Goal: Task Accomplishment & Management: Manage account settings

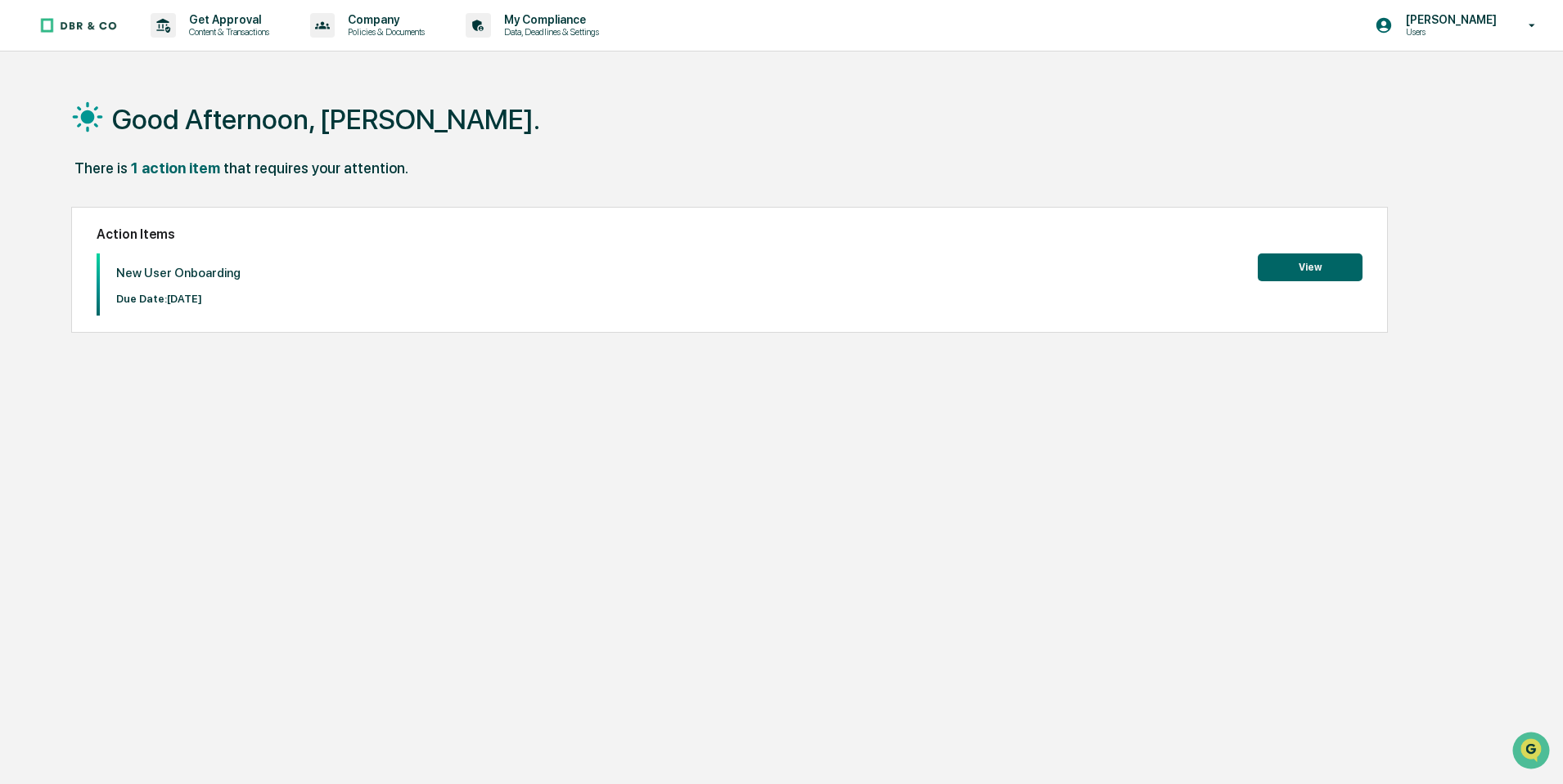
click at [1292, 263] on button "View" at bounding box center [1310, 267] width 105 height 28
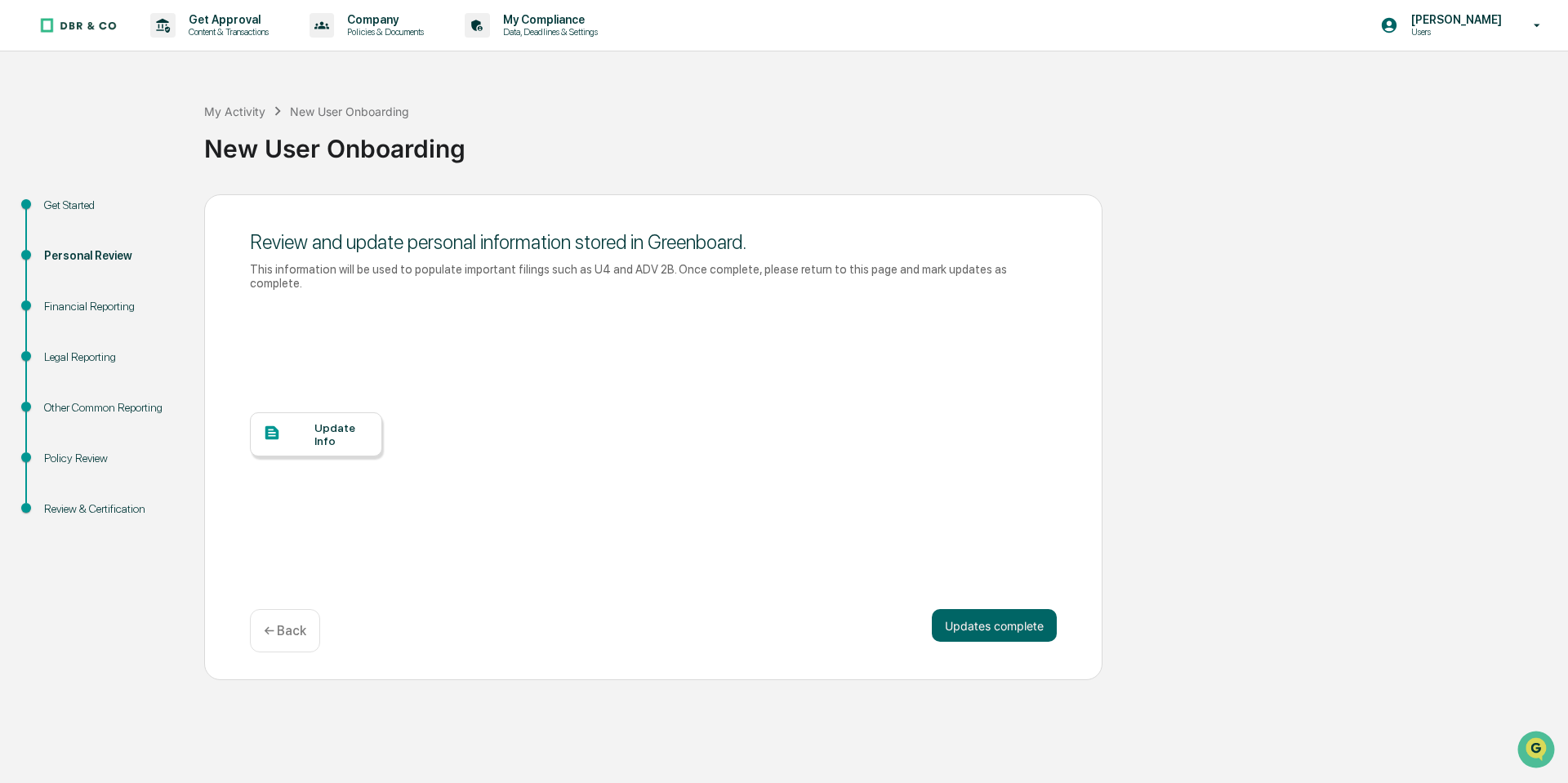
click at [306, 437] on div "Update Info" at bounding box center [316, 434] width 133 height 44
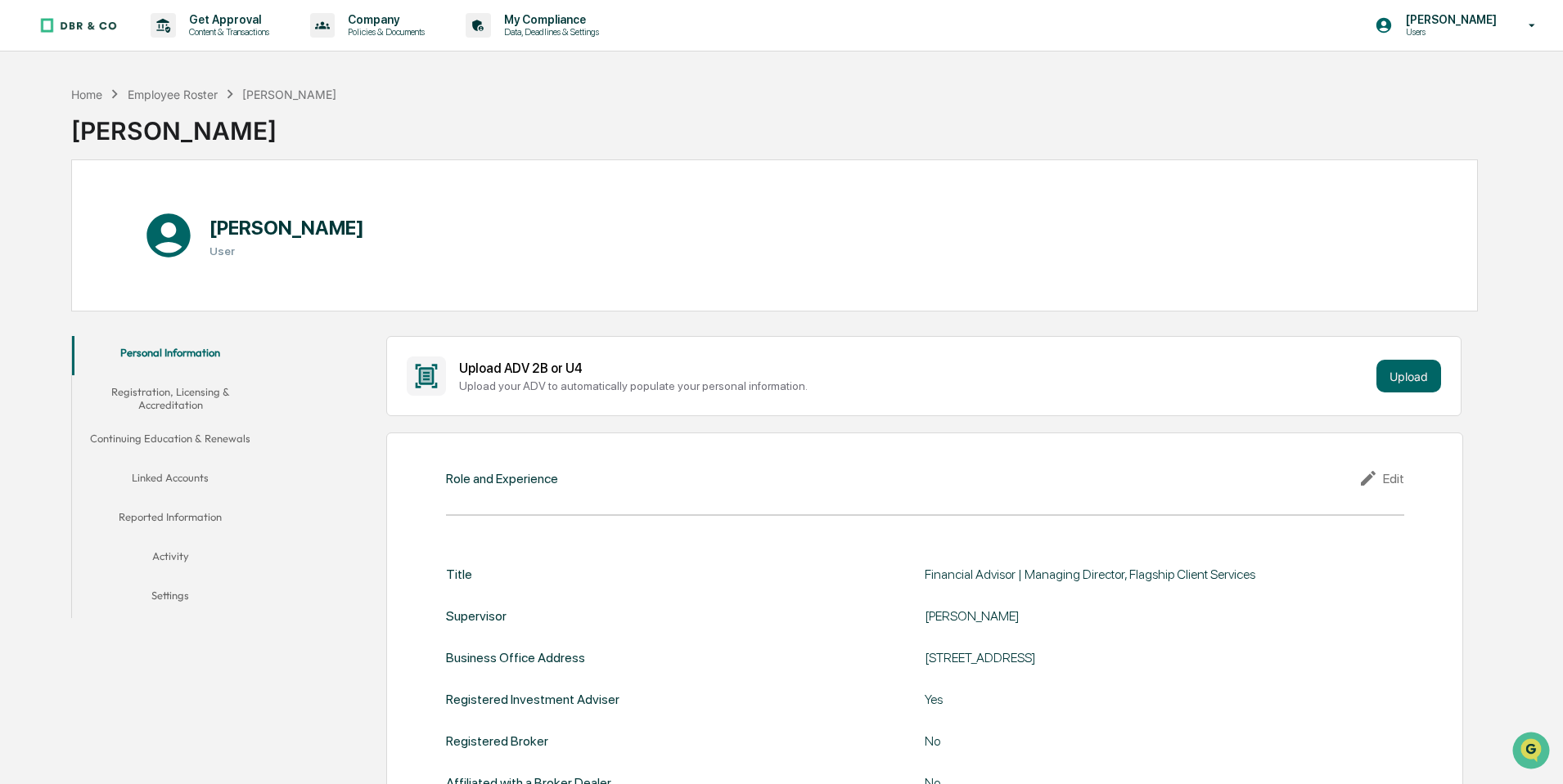
scroll to position [82, 0]
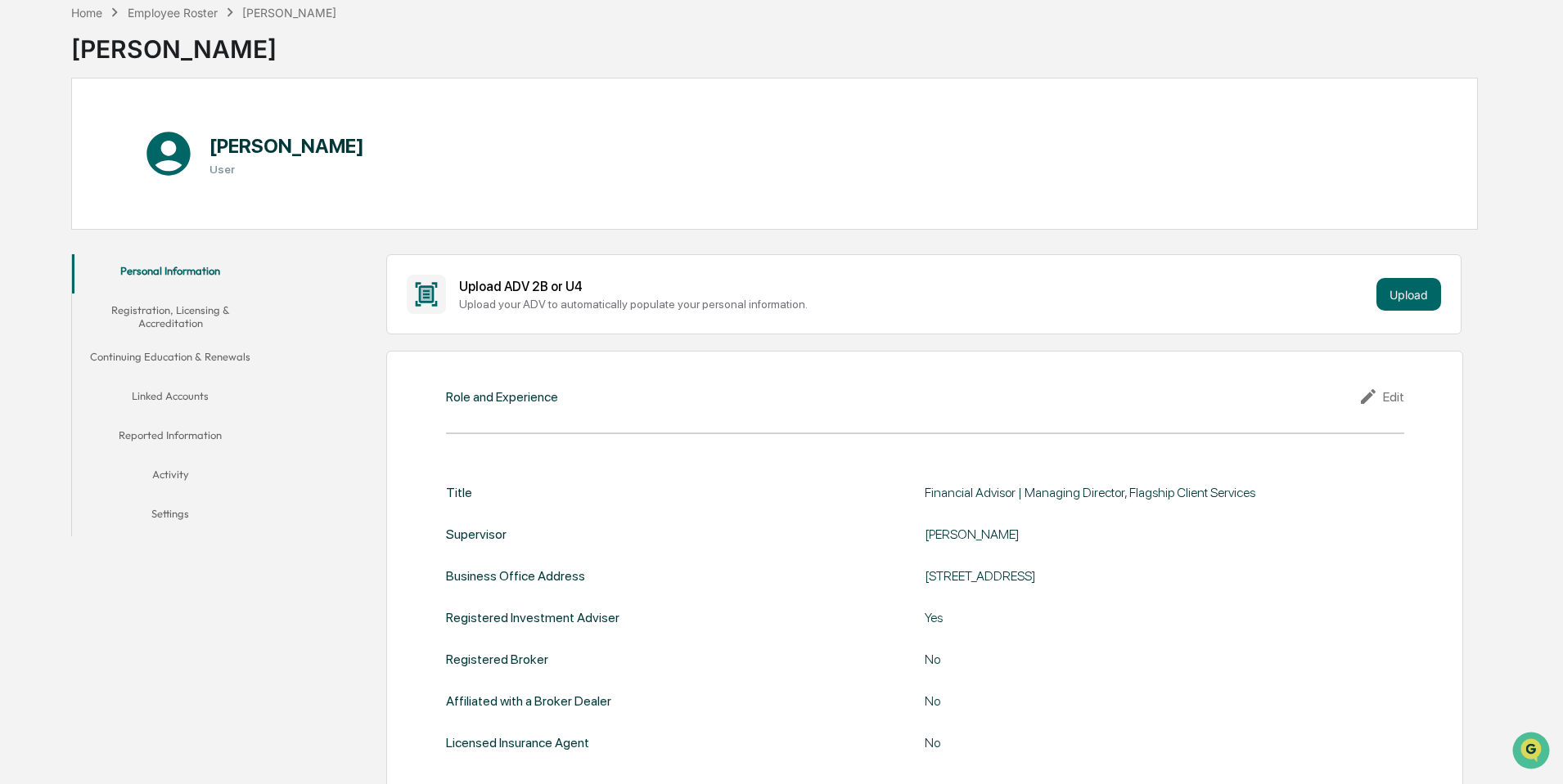
click at [177, 320] on button "Registration, Licensing & Accreditation" at bounding box center [171, 316] width 197 height 46
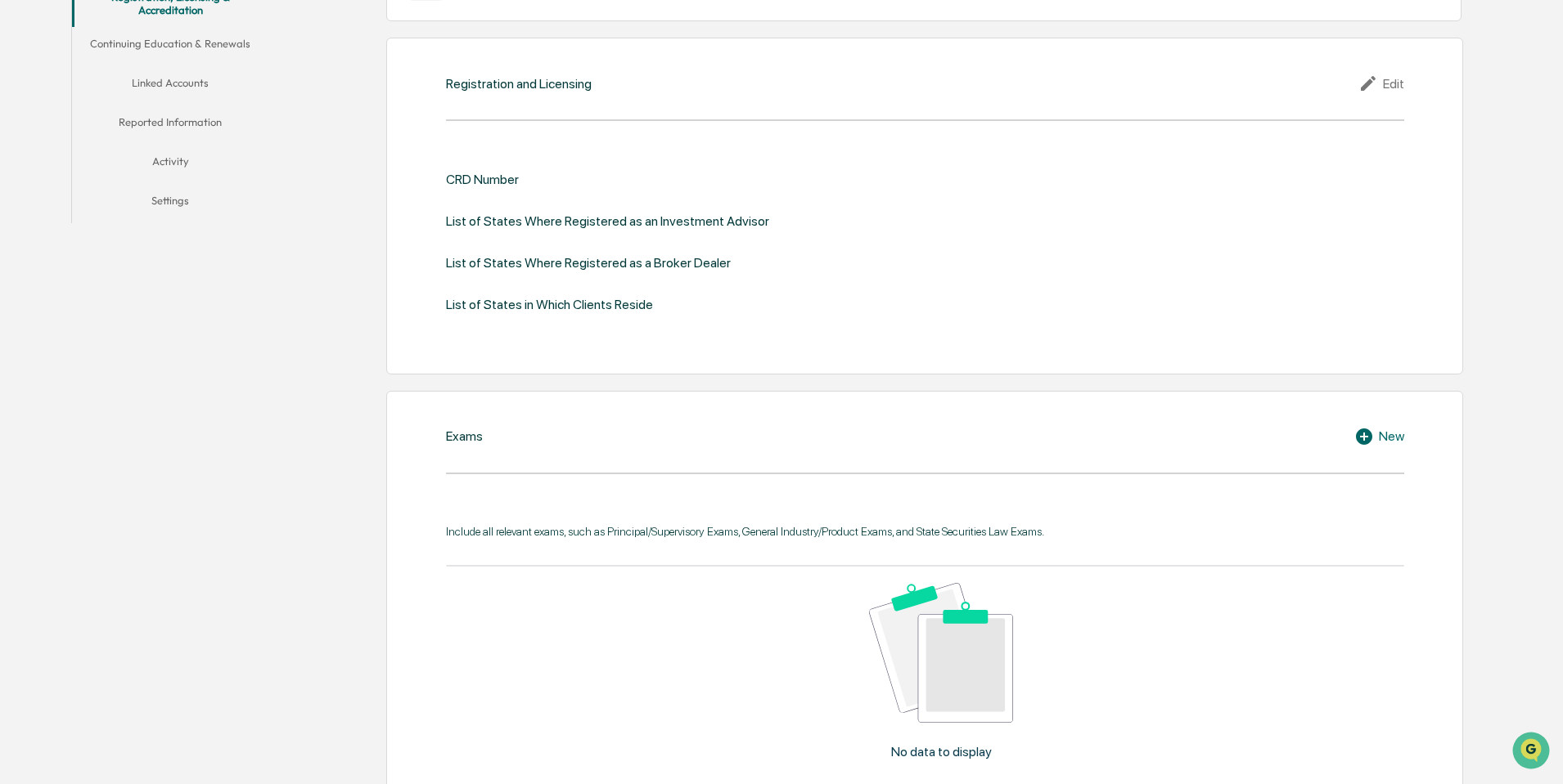
scroll to position [245, 0]
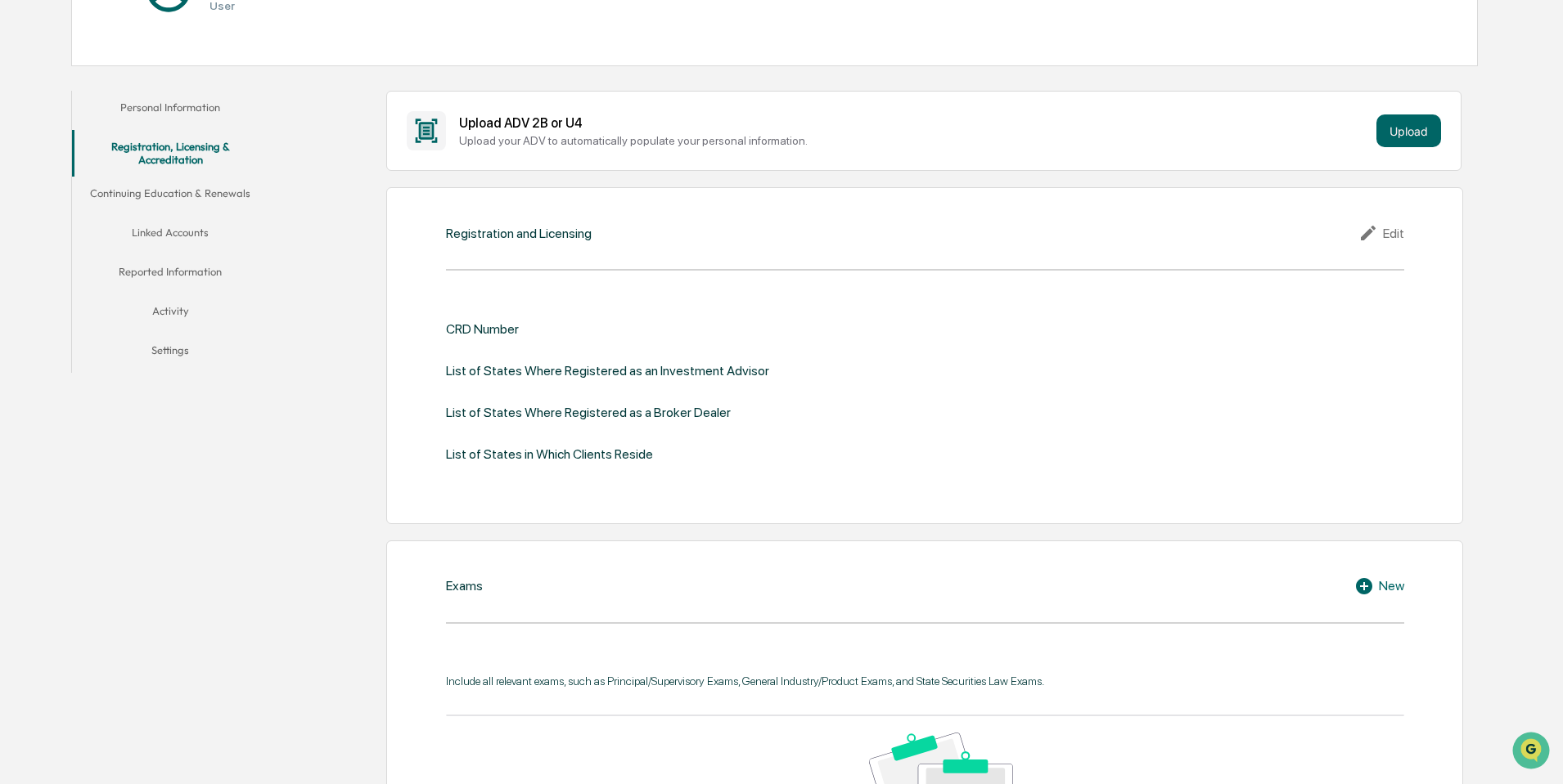
click at [179, 107] on button "Personal Information" at bounding box center [171, 110] width 197 height 39
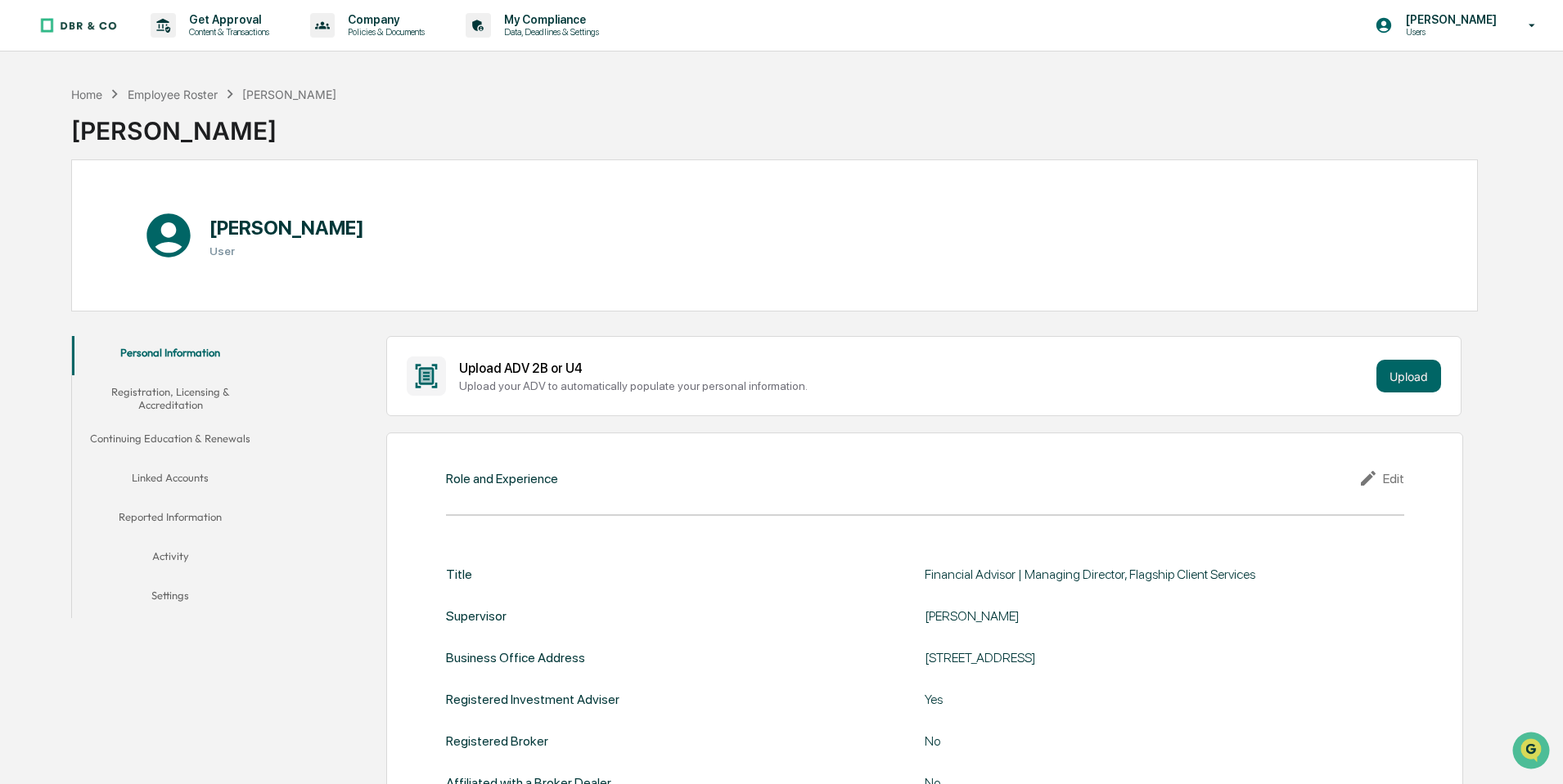
click at [174, 439] on button "Continuing Education & Renewals" at bounding box center [171, 441] width 197 height 39
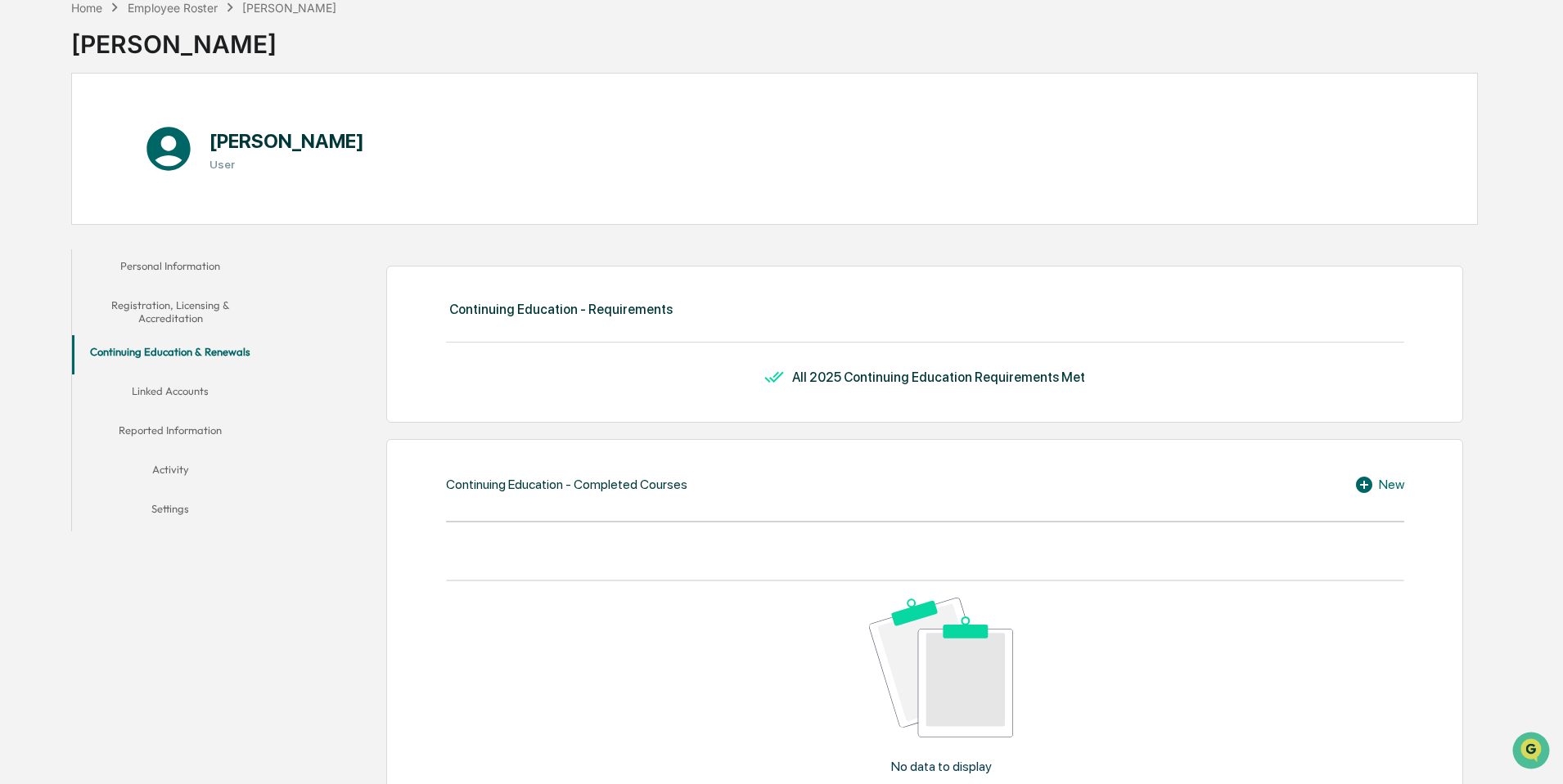
scroll to position [245, 0]
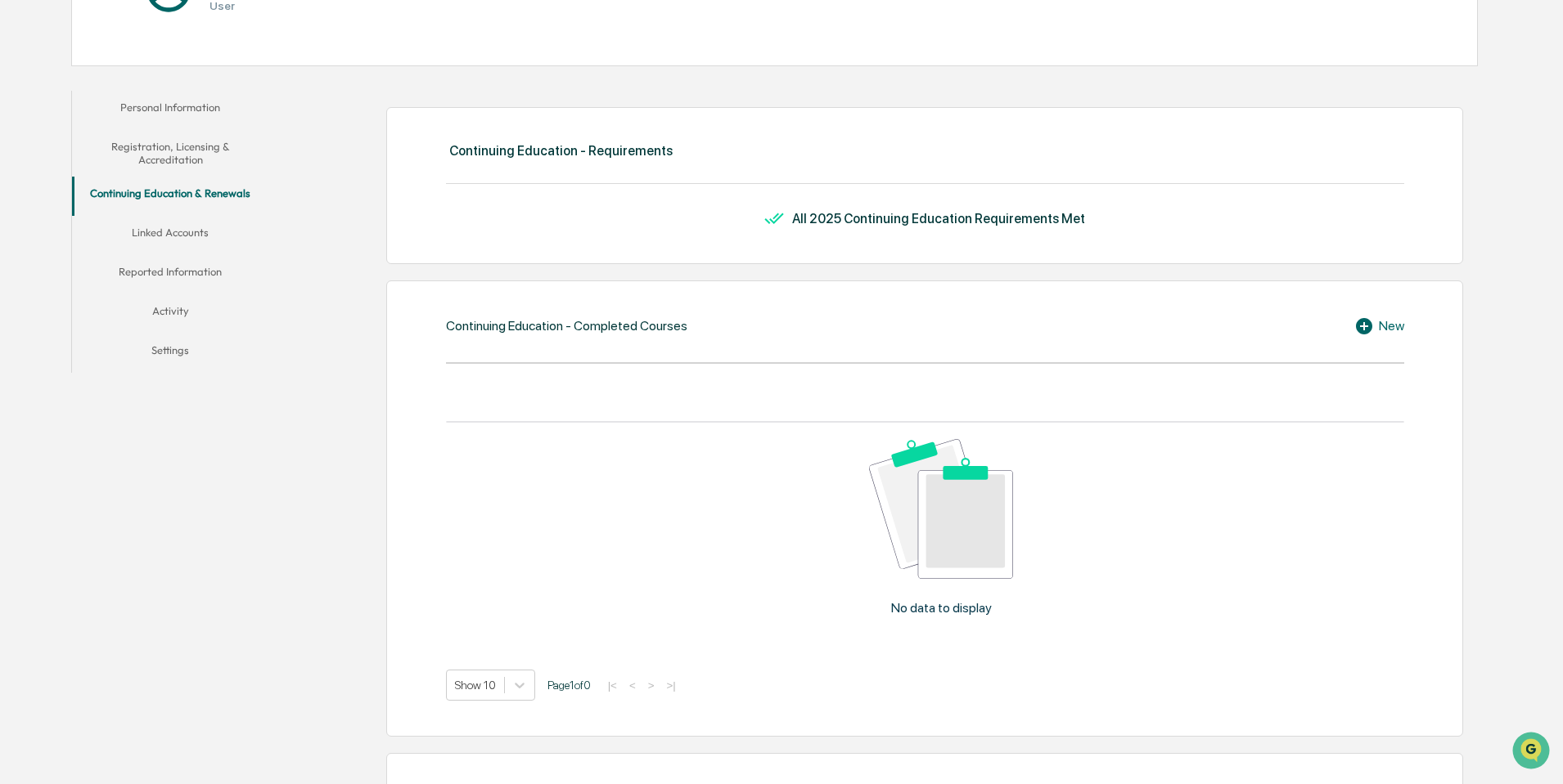
click at [195, 155] on button "Registration, Licensing & Accreditation" at bounding box center [171, 153] width 197 height 46
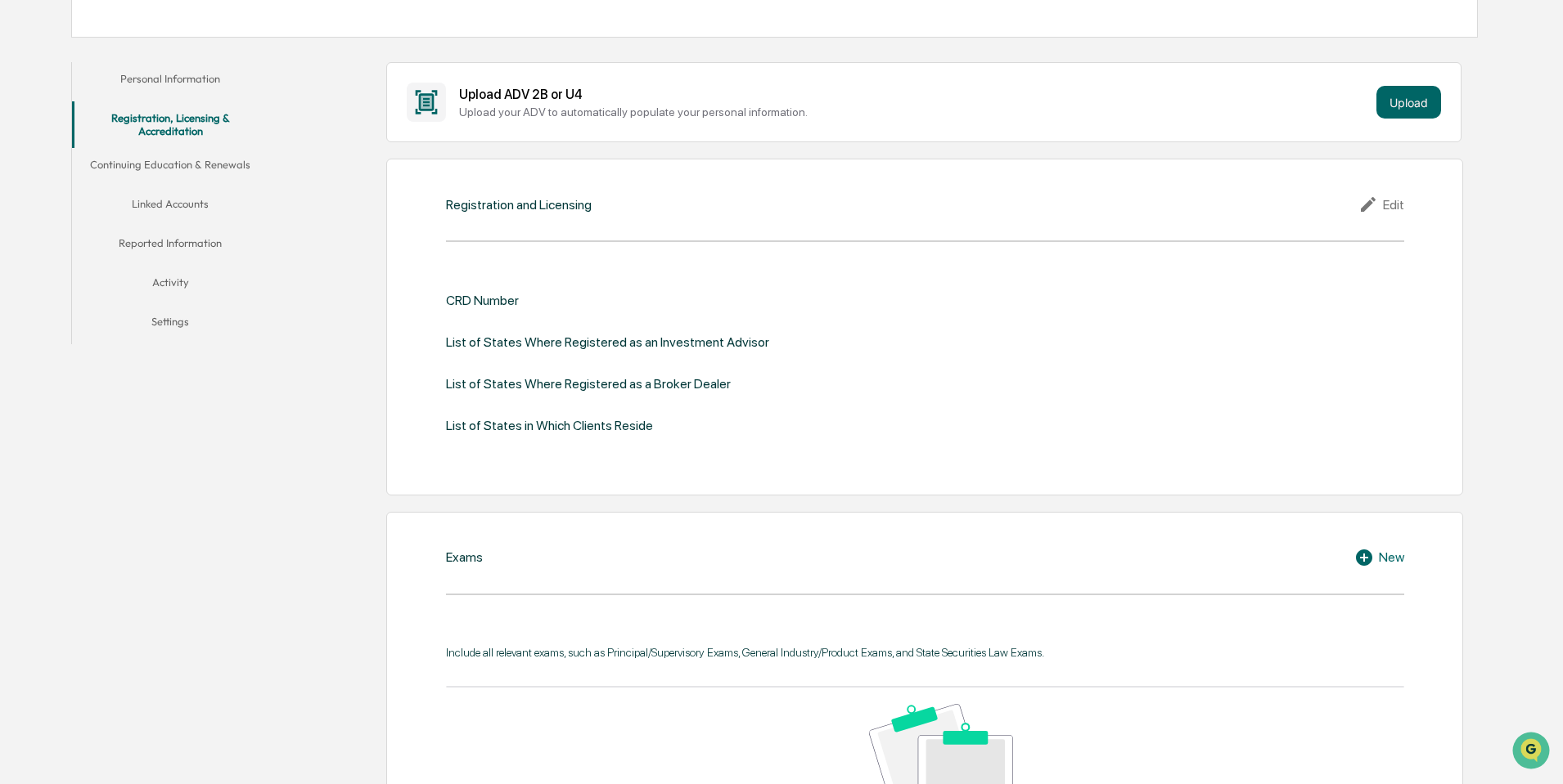
scroll to position [42, 0]
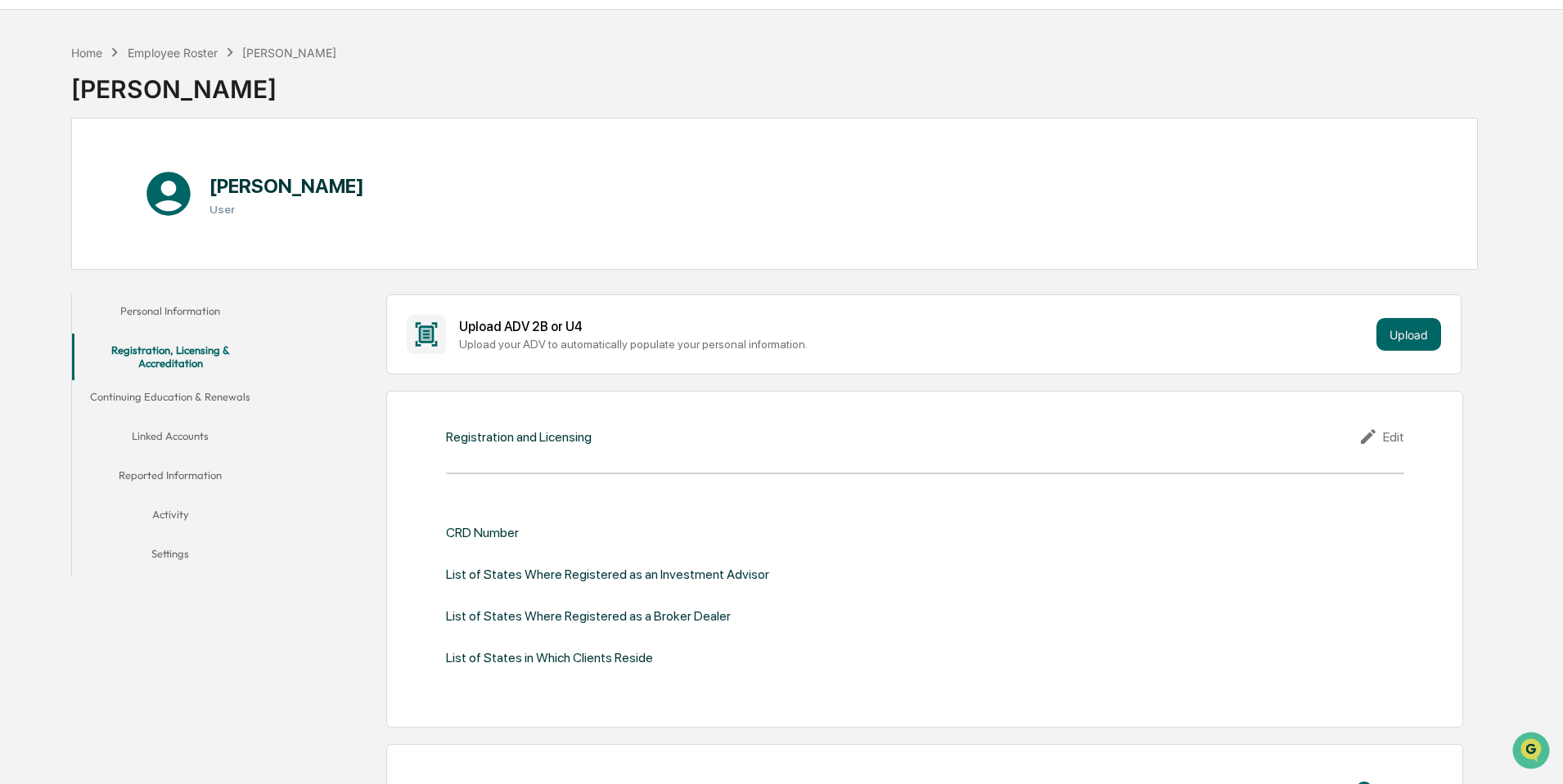
click at [206, 313] on button "Personal Information" at bounding box center [171, 313] width 197 height 39
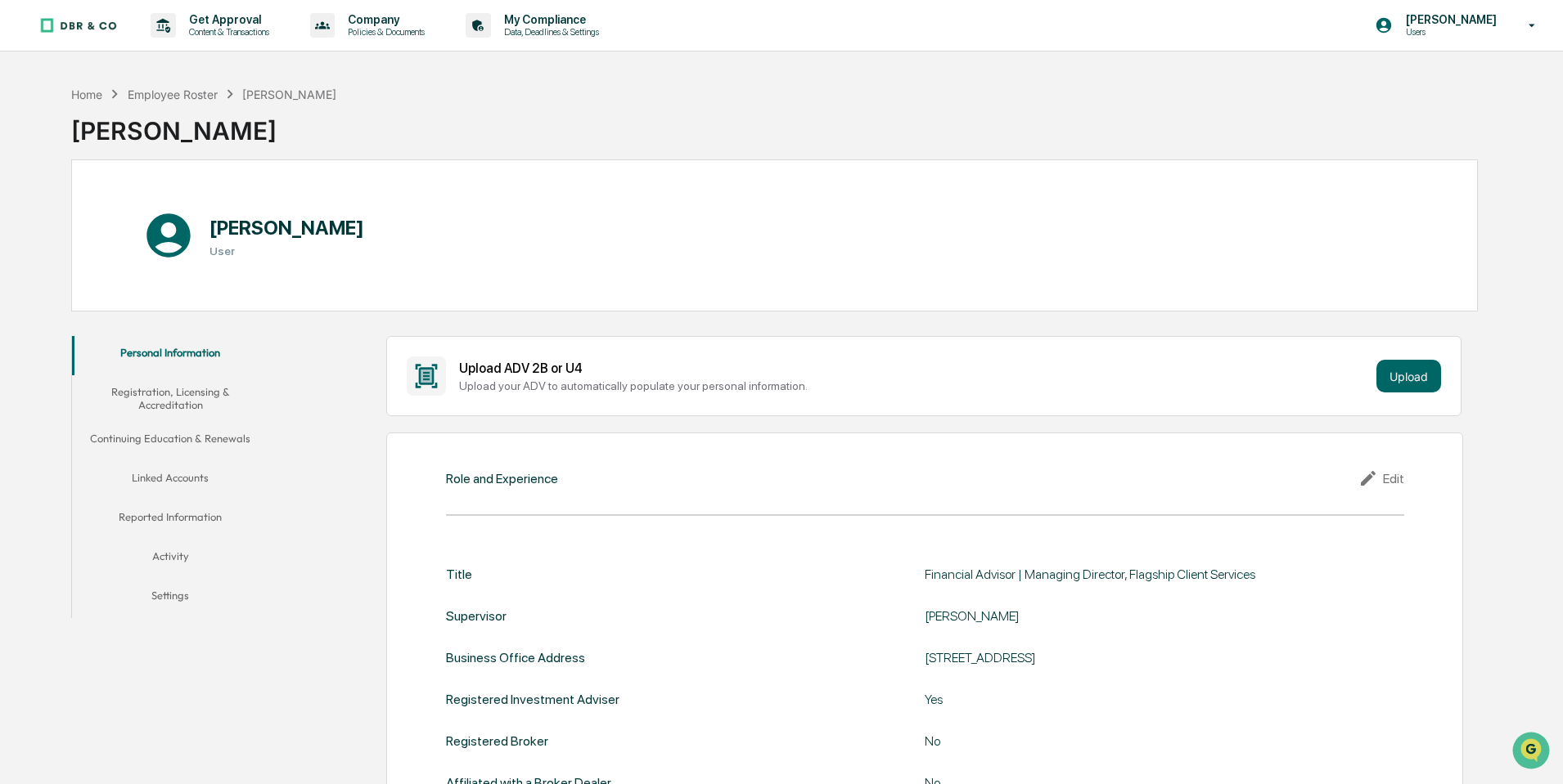
click at [216, 397] on button "Registration, Licensing & Accreditation" at bounding box center [171, 398] width 197 height 46
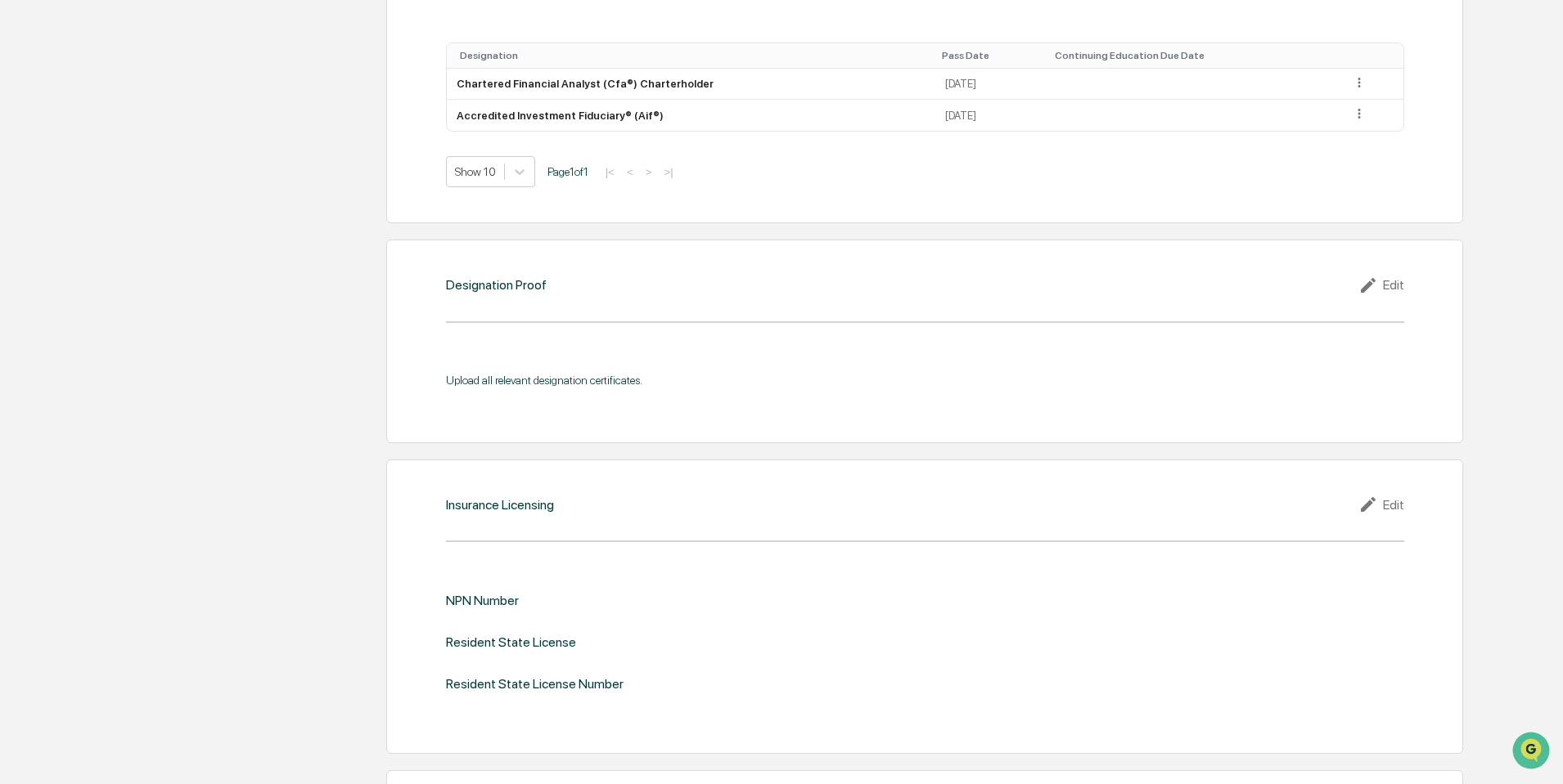
scroll to position [1472, 0]
